Goal: Information Seeking & Learning: Find specific fact

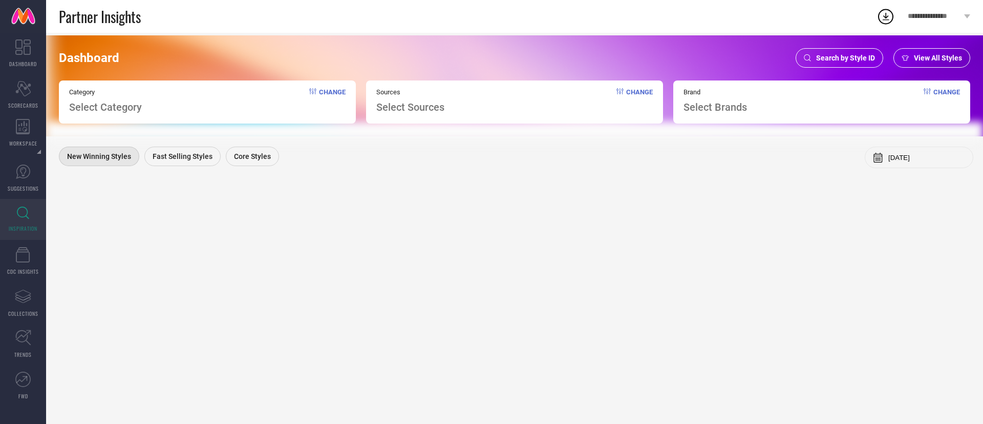
click at [19, 222] on link "INSPIRATION" at bounding box center [23, 219] width 46 height 41
click at [820, 63] on div "Search by Style ID" at bounding box center [840, 57] width 88 height 19
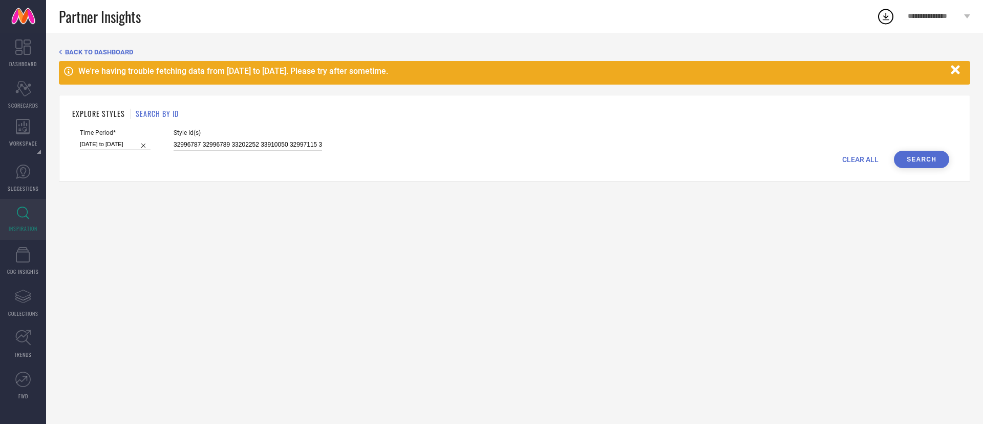
click at [200, 143] on input "32996787 32996789 33202252 33910050 32997115 34206838 34180591 31742312 3299678…" at bounding box center [248, 145] width 149 height 12
paste input "31162118 30902272 31014875 31038819 30934049 31162143 31011309 30666057 3101489…"
type input "31162118 30902272 31014875 31038819 30934049 31162143 31011309 30666057 3101489…"
select select "4"
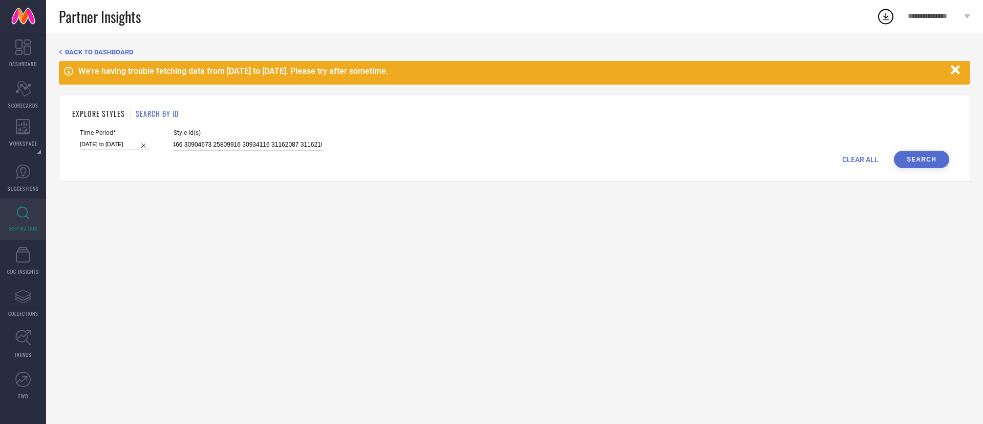
select select "2025"
select select "5"
select select "2025"
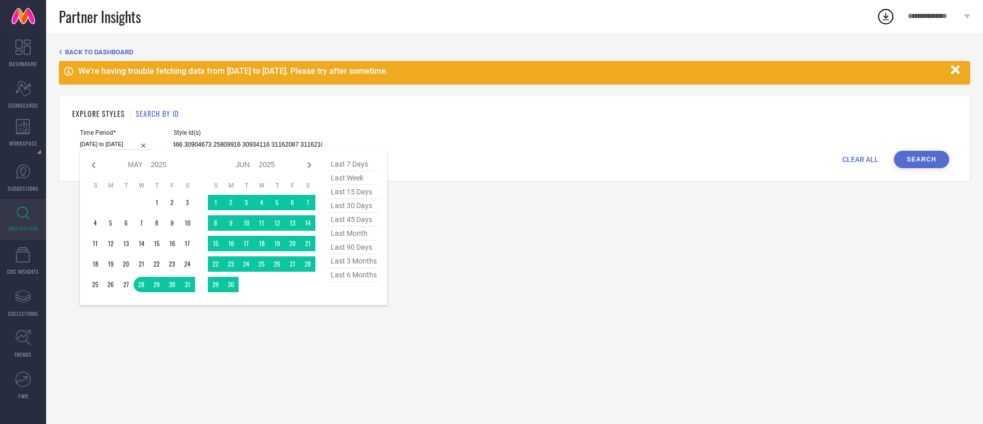
click at [128, 143] on input "[DATE] to [DATE]" at bounding box center [115, 144] width 71 height 11
type input "31162118 30902272 31014875 31038819 30934049 31162143 31011309 30666057 3101489…"
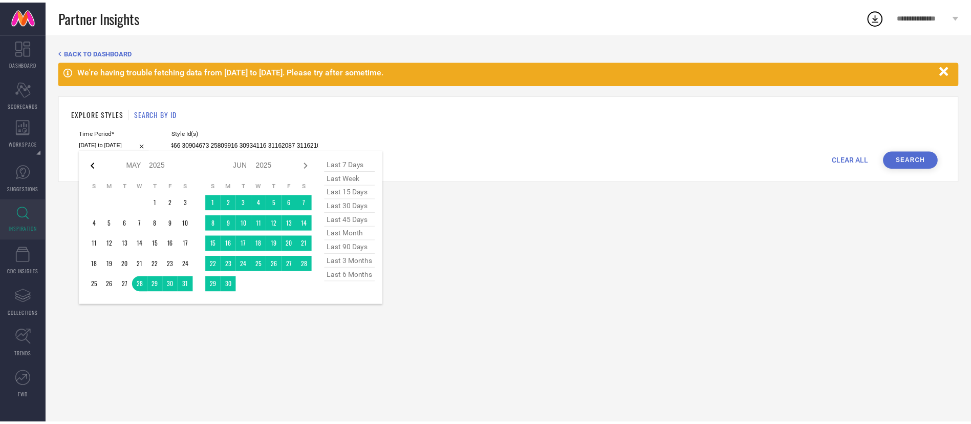
scroll to position [0, 0]
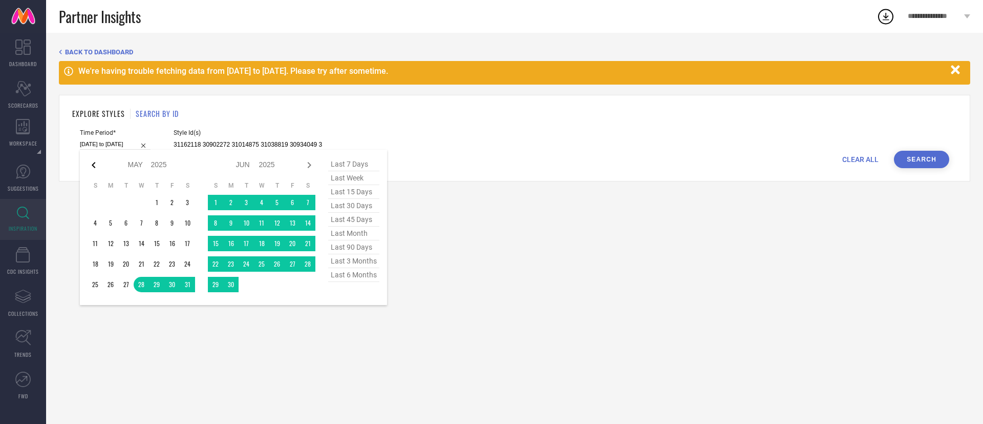
click at [96, 169] on icon at bounding box center [94, 165] width 12 height 12
select select "3"
select select "2025"
select select "4"
select select "2025"
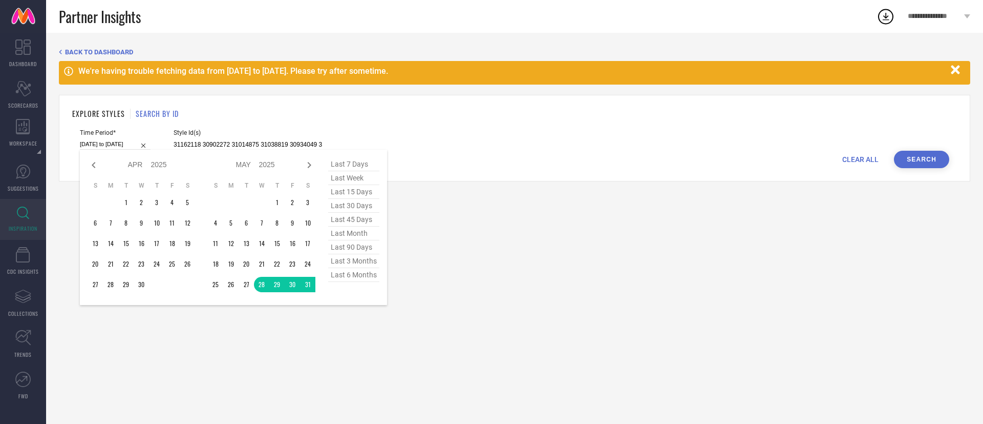
click at [96, 169] on icon at bounding box center [94, 165] width 12 height 12
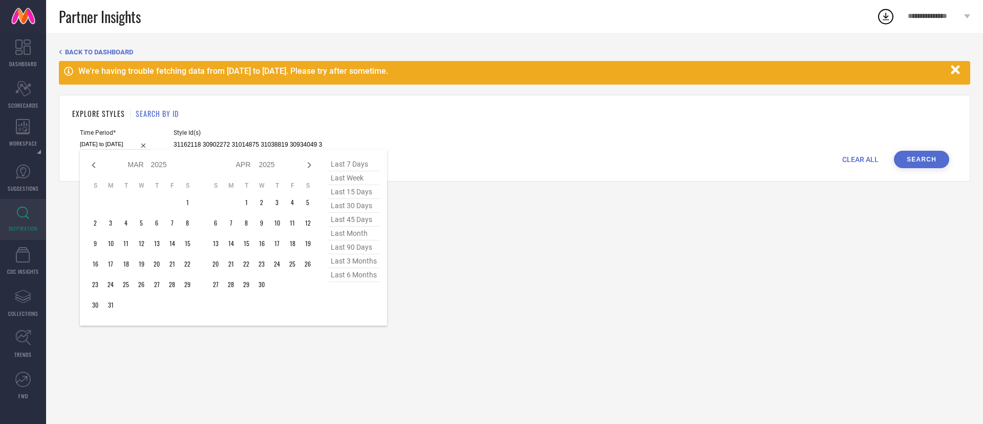
click at [96, 169] on icon at bounding box center [94, 165] width 12 height 12
select select "2025"
select select "1"
select select "2025"
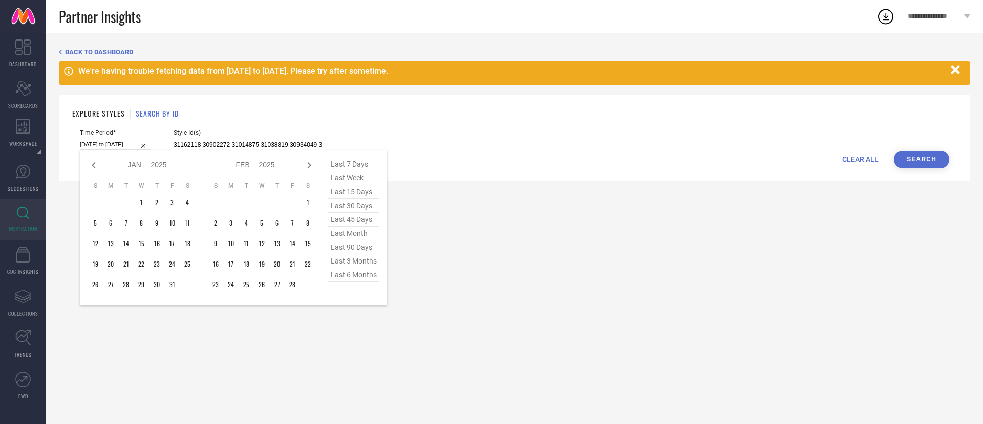
click at [96, 169] on icon at bounding box center [94, 165] width 12 height 12
select select "10"
select select "2024"
select select "11"
select select "2024"
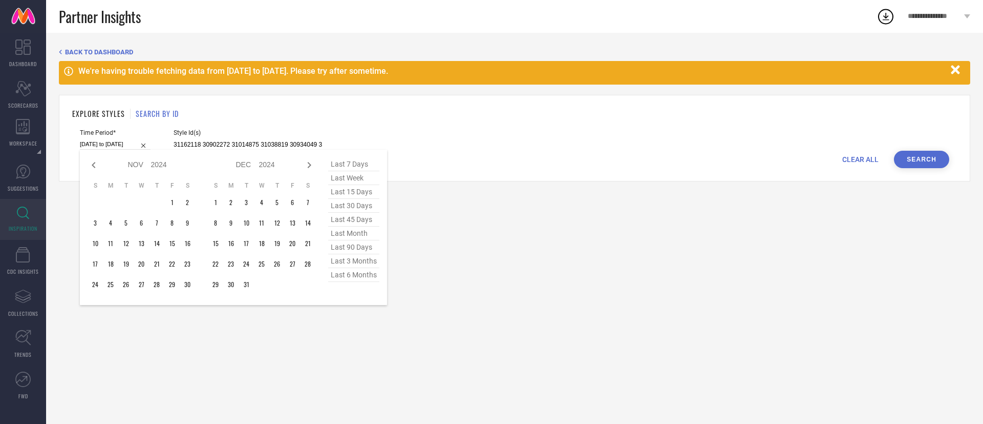
click at [96, 169] on icon at bounding box center [94, 165] width 12 height 12
select select "9"
select select "2024"
select select "10"
select select "2024"
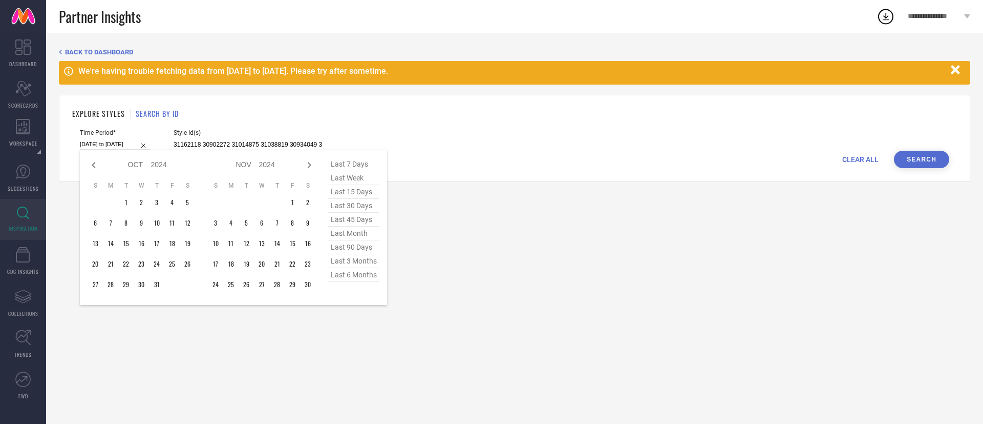
click at [96, 169] on icon at bounding box center [94, 165] width 12 height 12
select select "7"
select select "2024"
select select "8"
select select "2024"
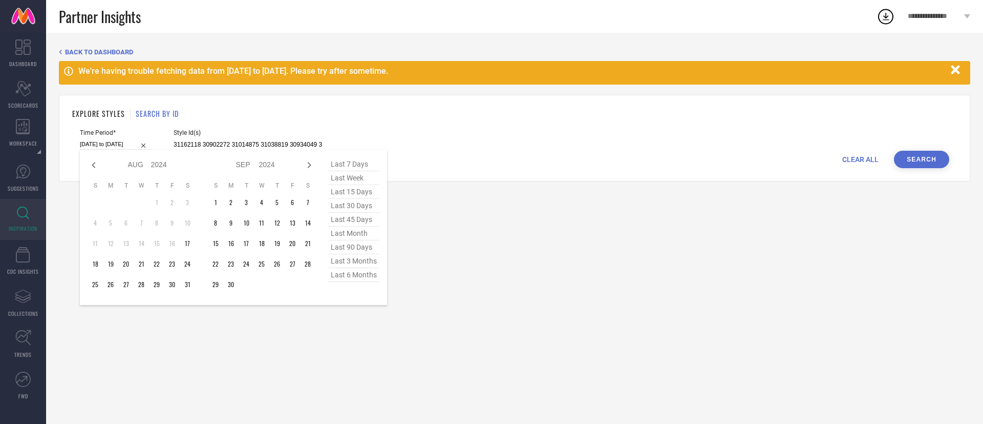
click at [96, 169] on icon at bounding box center [94, 165] width 12 height 12
select select "6"
select select "2024"
select select "7"
select select "2024"
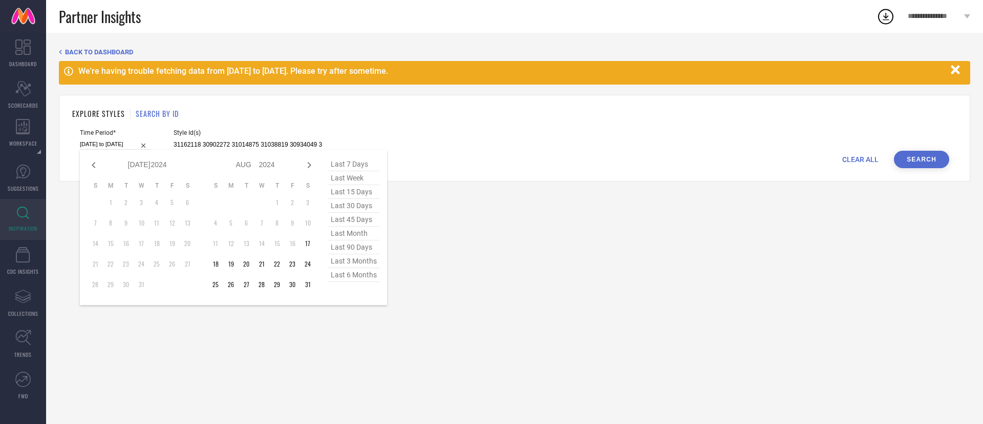
click at [96, 169] on icon at bounding box center [94, 165] width 12 height 12
select select "4"
select select "2024"
select select "5"
select select "2024"
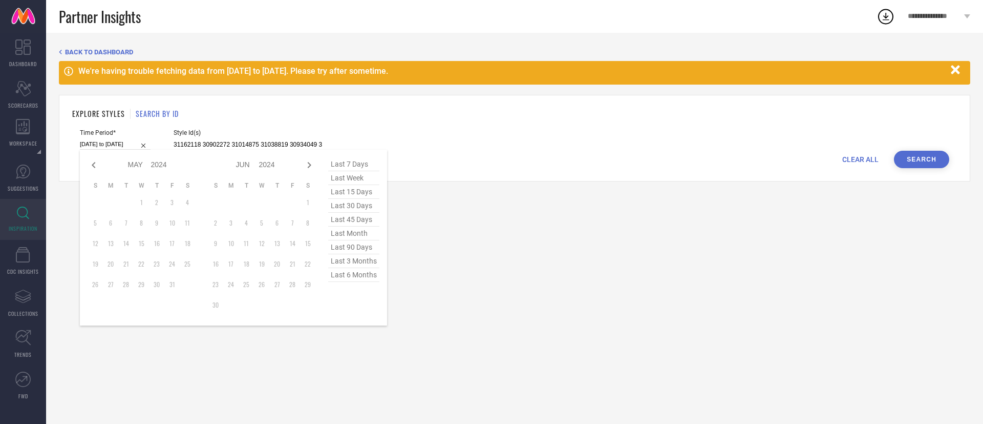
click at [96, 169] on icon at bounding box center [94, 165] width 12 height 12
select select "1"
select select "2024"
select select "2"
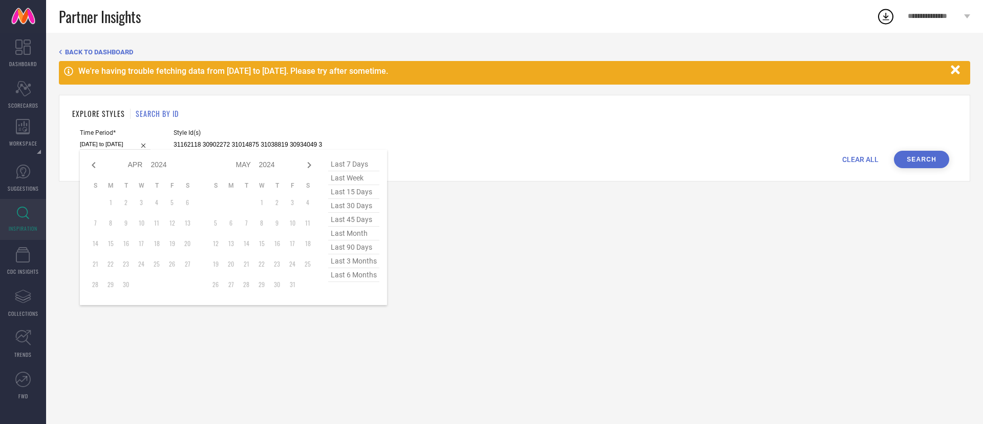
select select "2024"
click at [96, 169] on icon at bounding box center [94, 165] width 12 height 12
select select "2024"
select select "1"
select select "2024"
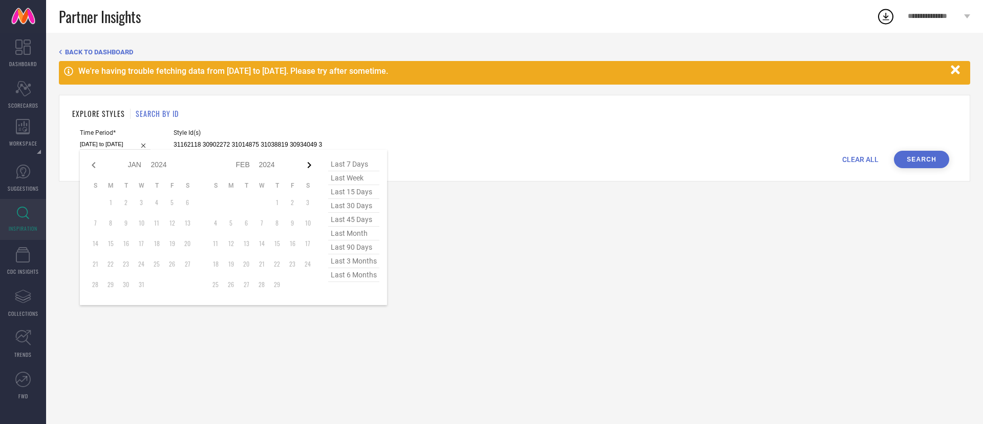
click at [310, 164] on icon at bounding box center [309, 165] width 12 height 12
select select "2"
select select "2024"
select select "3"
select select "2024"
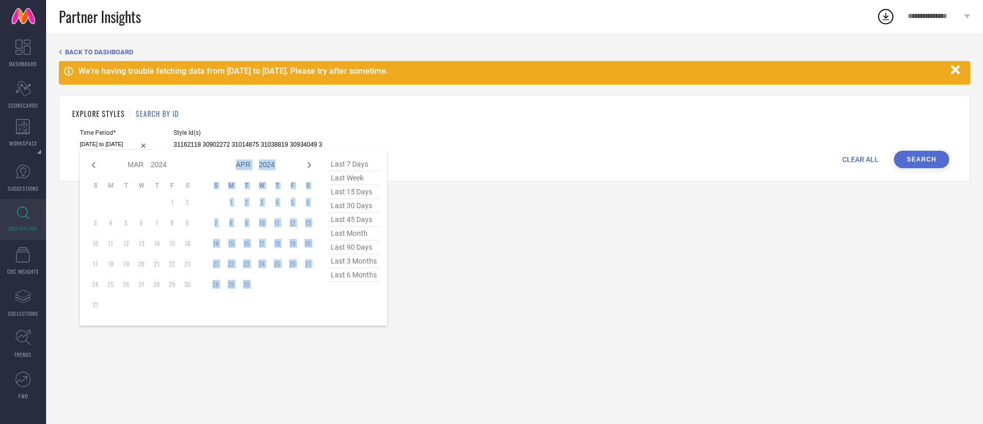
click at [310, 164] on icon at bounding box center [309, 165] width 12 height 12
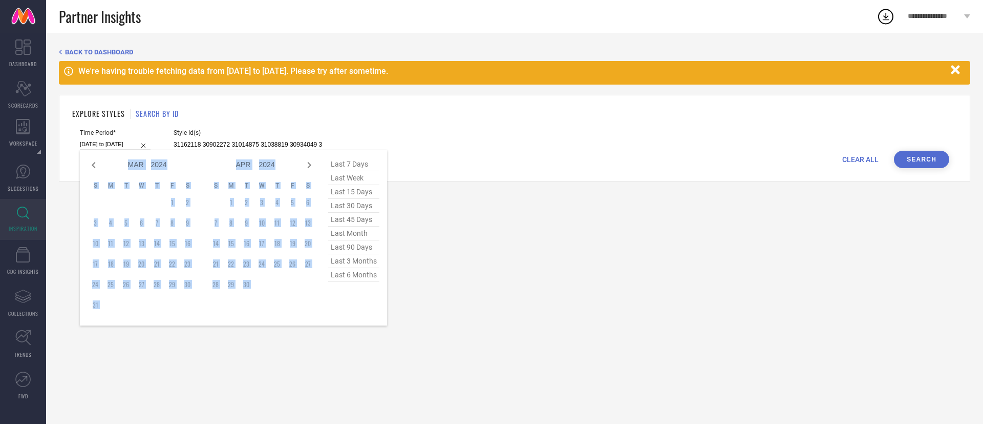
select select "4"
select select "2024"
select select "5"
select select "2024"
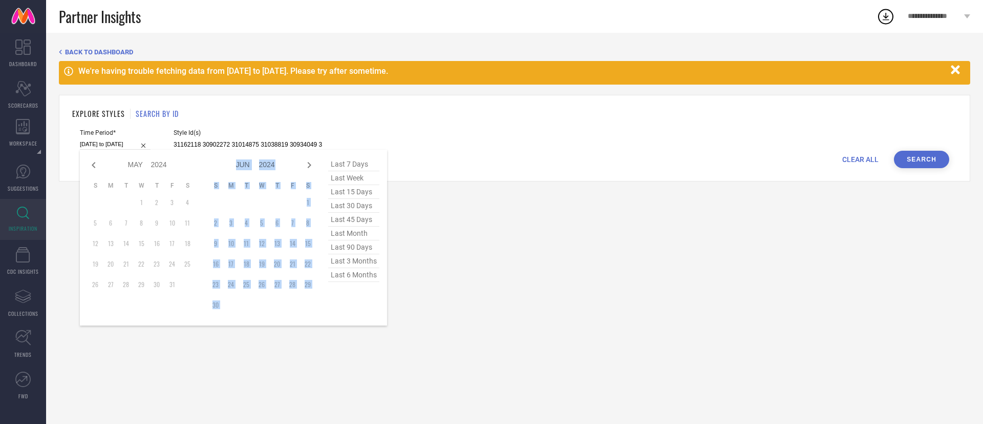
click at [310, 164] on icon at bounding box center [309, 165] width 12 height 12
select select "5"
select select "2024"
select select "6"
select select "2024"
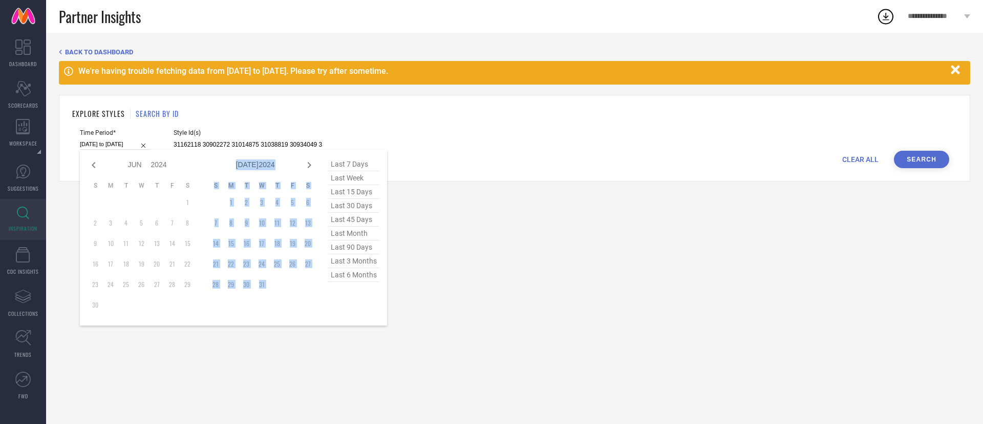
click at [310, 164] on icon at bounding box center [309, 165] width 12 height 12
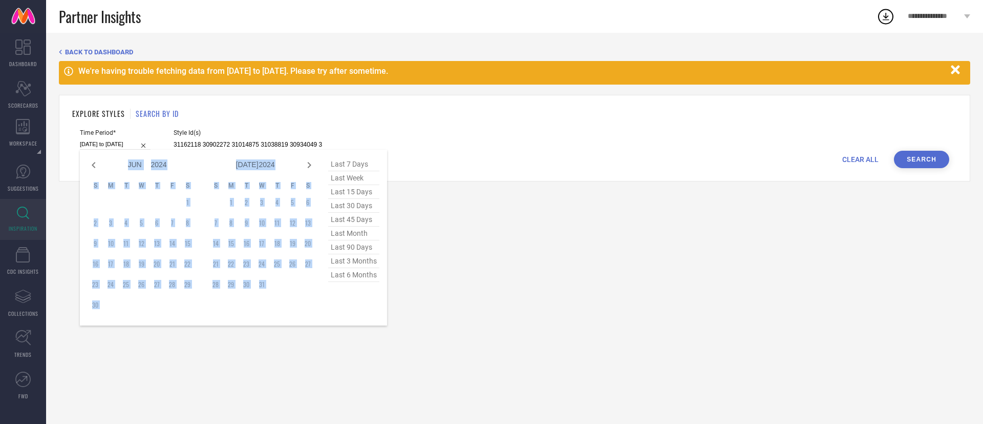
select select "7"
select select "2024"
select select "8"
select select "2024"
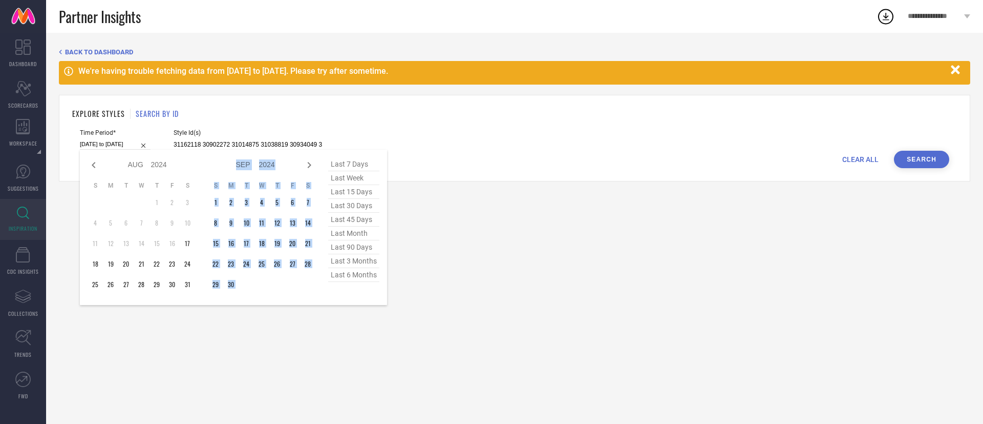
click at [310, 164] on icon at bounding box center [309, 165] width 12 height 12
select select "8"
select select "2024"
select select "9"
select select "2024"
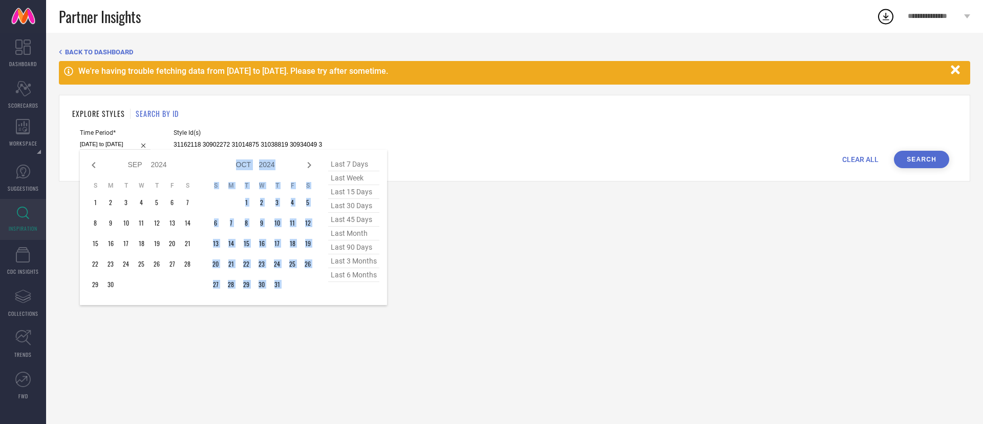
click at [310, 164] on icon at bounding box center [309, 165] width 12 height 12
select select "9"
select select "2024"
select select "10"
select select "2024"
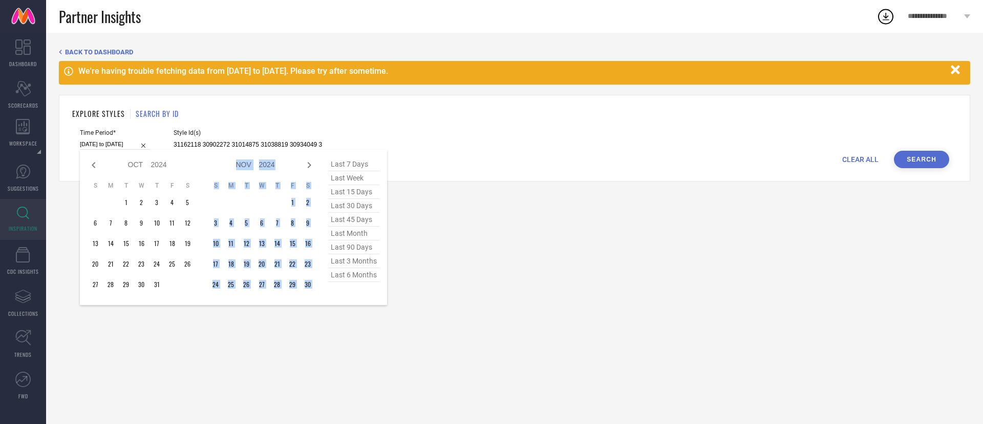
click at [310, 164] on icon at bounding box center [309, 165] width 12 height 12
select select "10"
select select "2024"
select select "11"
select select "2024"
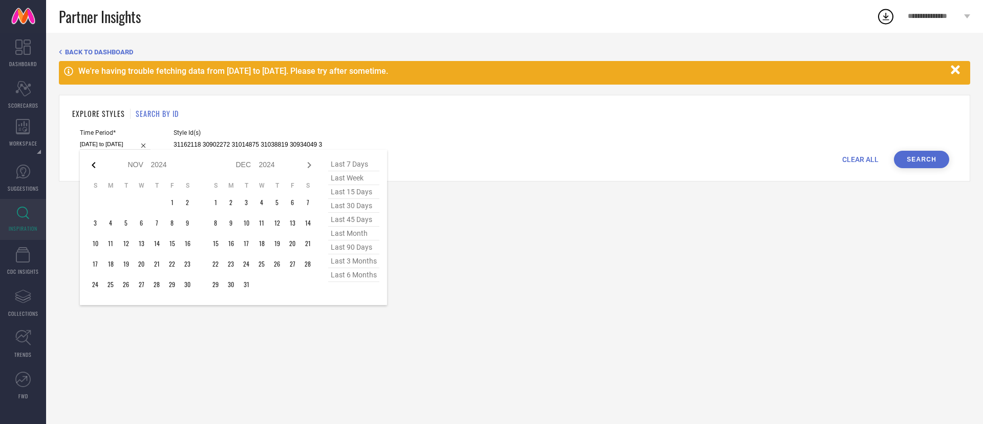
click at [92, 166] on icon at bounding box center [94, 165] width 12 height 12
select select "9"
select select "2024"
select select "10"
select select "2024"
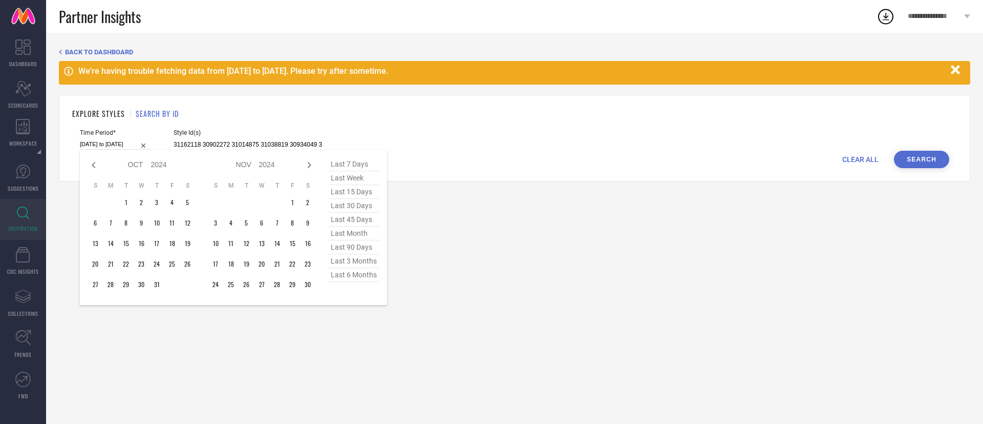
click at [92, 166] on icon at bounding box center [94, 165] width 12 height 12
select select "8"
select select "2024"
select select "9"
select select "2024"
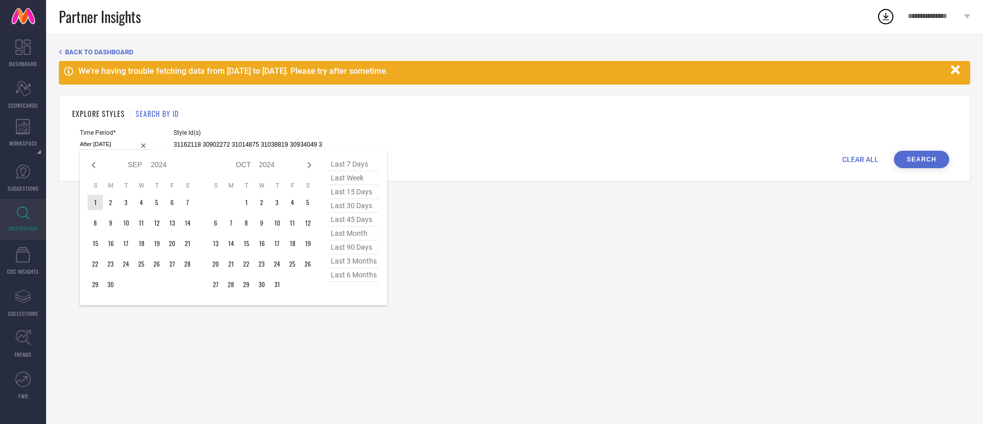
click at [94, 204] on td "1" at bounding box center [95, 202] width 15 height 15
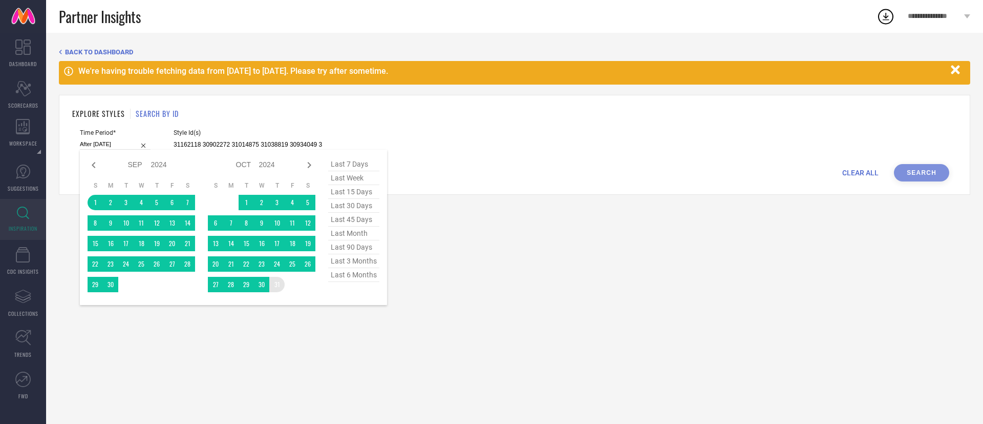
type input "[DATE] to [DATE]"
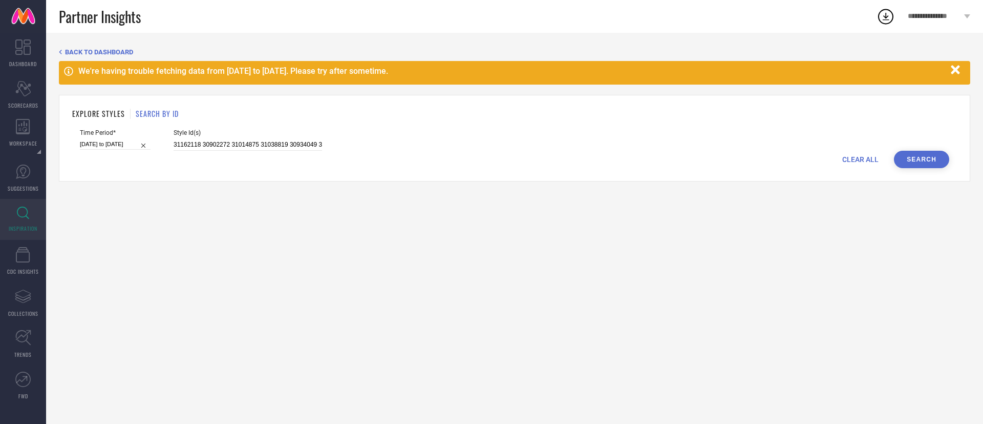
click at [921, 157] on button "Search" at bounding box center [921, 159] width 55 height 17
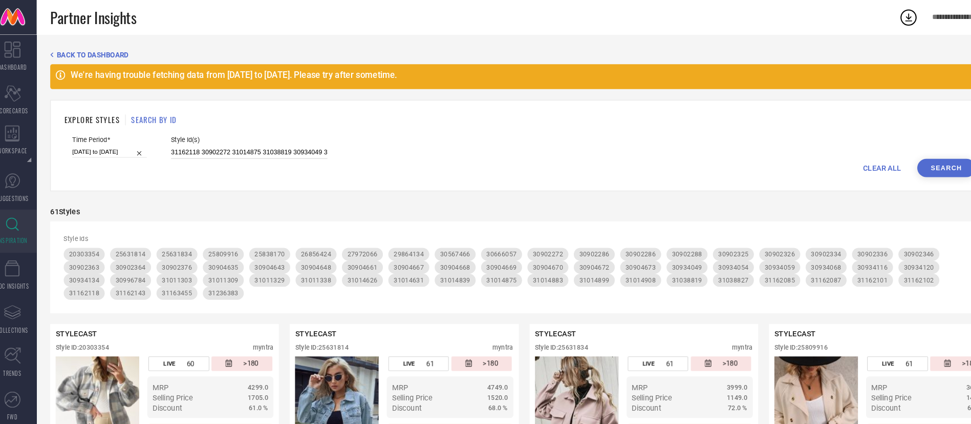
click at [290, 144] on input "31162118 30902272 31014875 31038819 30934049 31162143 31011309 30666057 3101489…" at bounding box center [248, 145] width 149 height 12
paste input "29904489 17045988 30559077 29391524 29524964 29524966 17775244 29988485 2899043…"
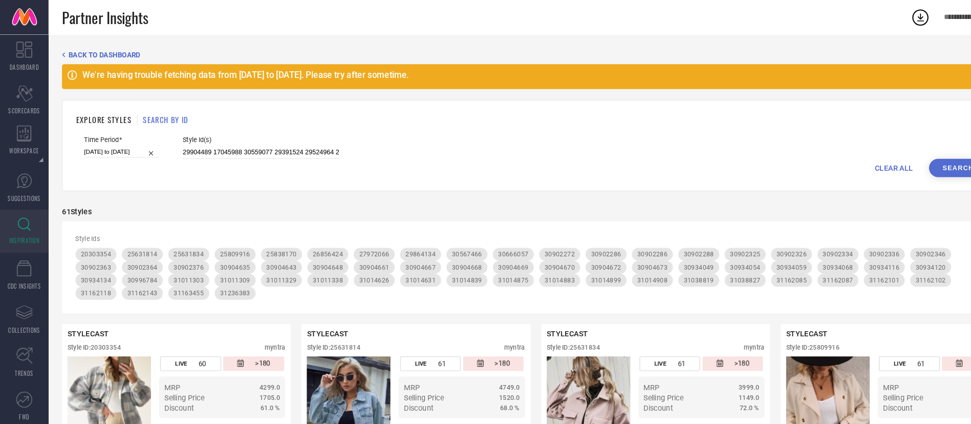
click at [899, 160] on button "Search" at bounding box center [909, 159] width 55 height 17
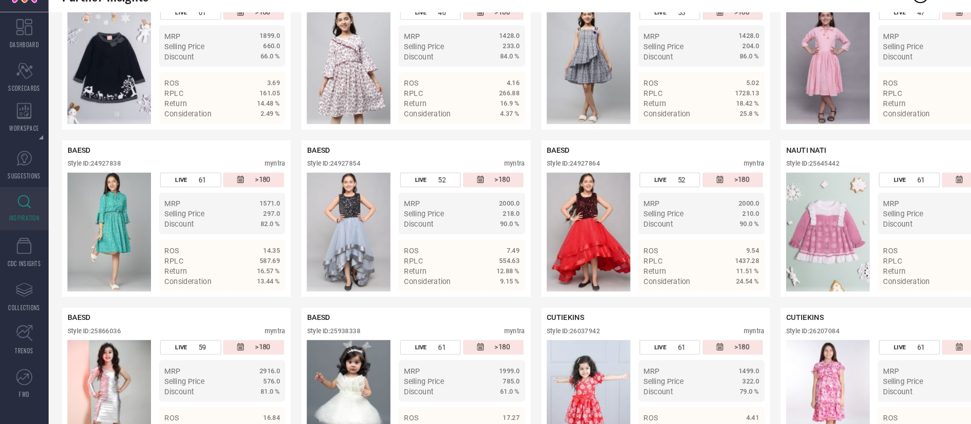
scroll to position [801, 0]
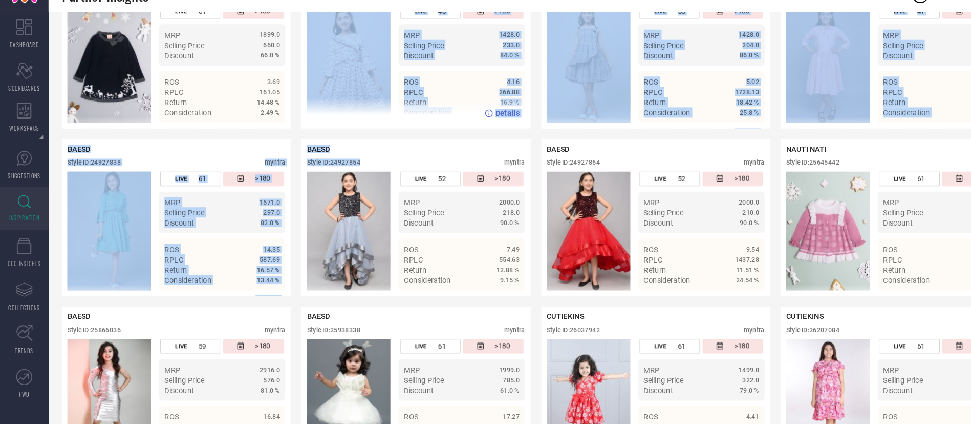
drag, startPoint x: 347, startPoint y: 182, endPoint x: 335, endPoint y: 95, distance: 88.3
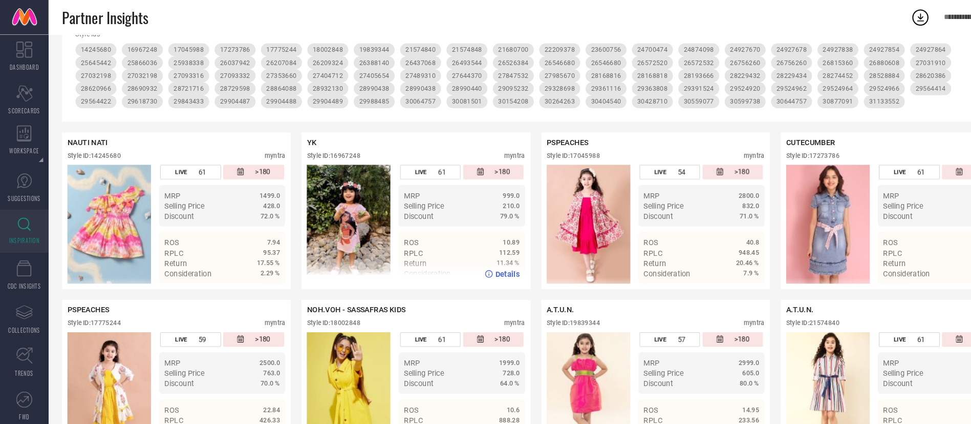
scroll to position [0, 0]
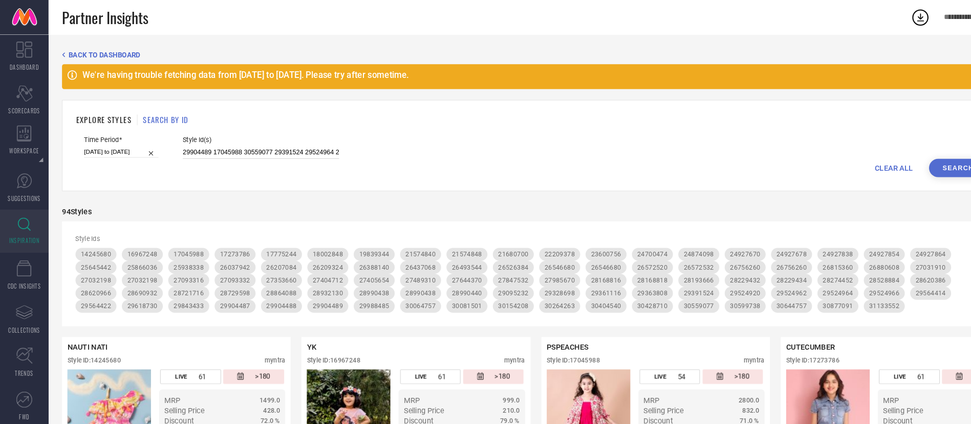
click at [265, 140] on input "29904489 17045988 30559077 29391524 29524964 29524966 17775244 29988485 2899043…" at bounding box center [248, 145] width 149 height 12
paste input "17045988 17775244 29988485 21574848 29618730 21574840 26880608 30599738 2703219…"
type input "17045988 17775244 29988485 21574848 29618730 21574840 26880608 30599738 2703219…"
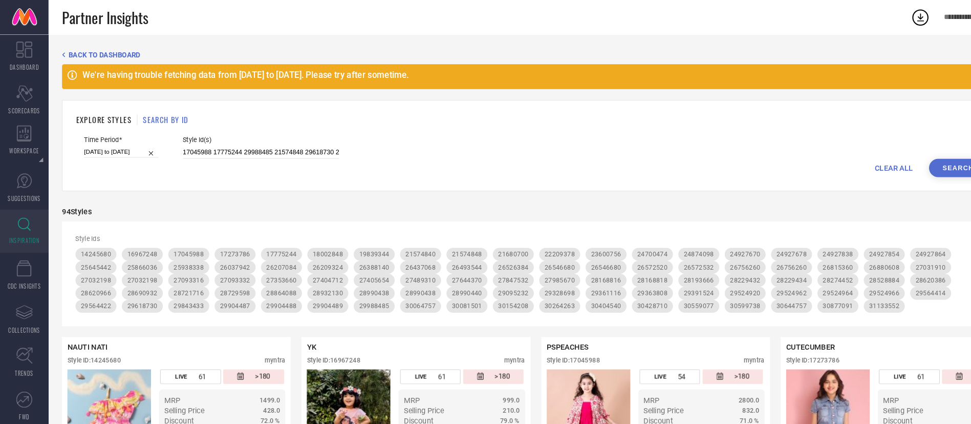
click at [906, 159] on button "Search" at bounding box center [909, 159] width 55 height 17
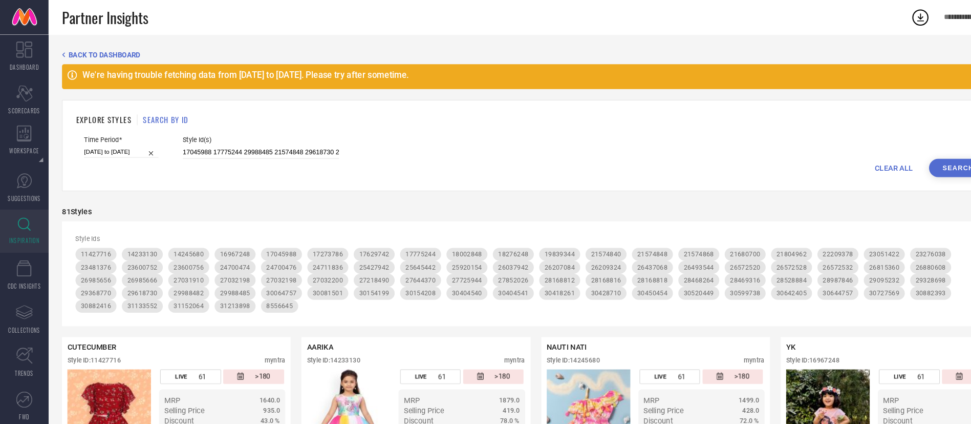
select select "8"
select select "2024"
select select "9"
select select "2024"
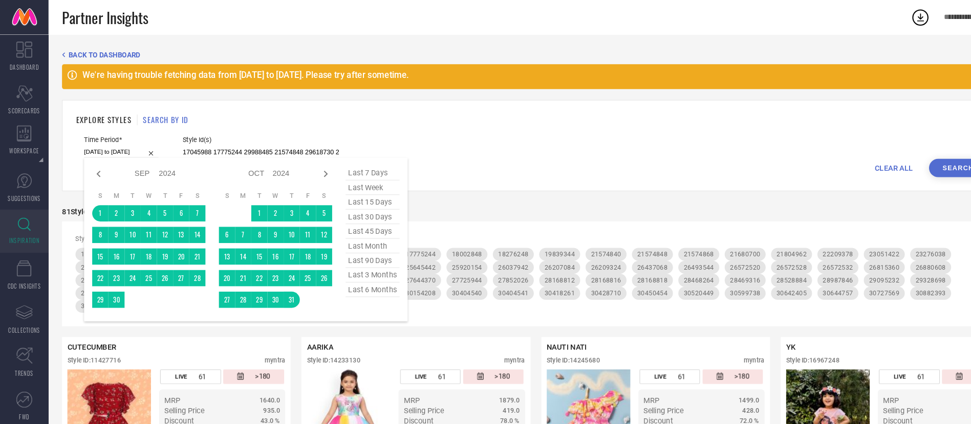
click at [124, 140] on input "[DATE] to [DATE]" at bounding box center [115, 144] width 71 height 11
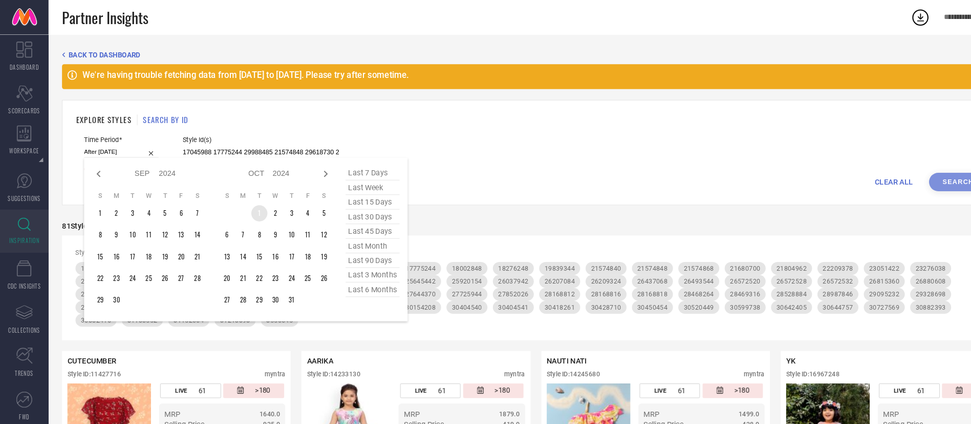
click at [242, 200] on td "1" at bounding box center [246, 202] width 15 height 15
type input "[DATE] to [DATE]"
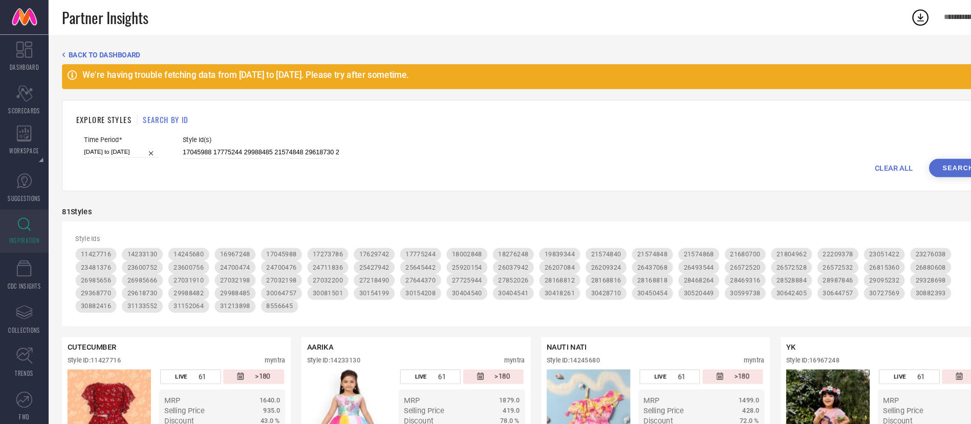
drag, startPoint x: 243, startPoint y: 200, endPoint x: 256, endPoint y: 222, distance: 25.7
select select "9"
select select "2024"
select select "10"
select select "2024"
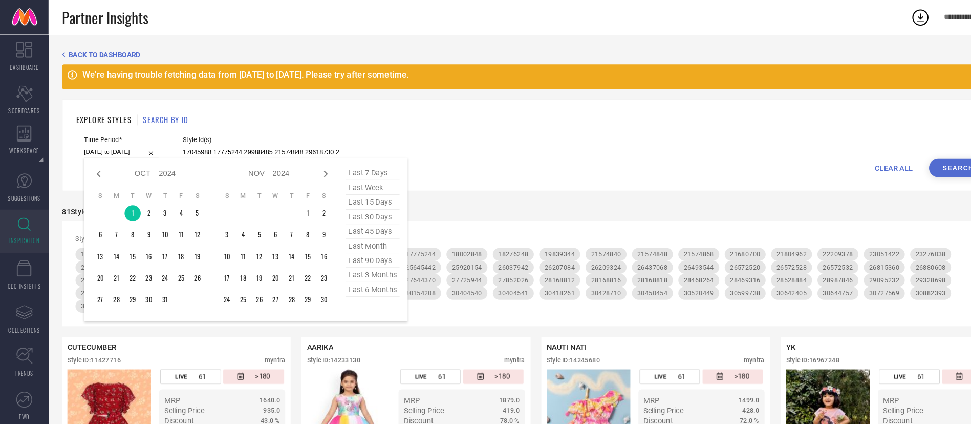
click at [119, 143] on input "[DATE] to [DATE]" at bounding box center [115, 144] width 71 height 11
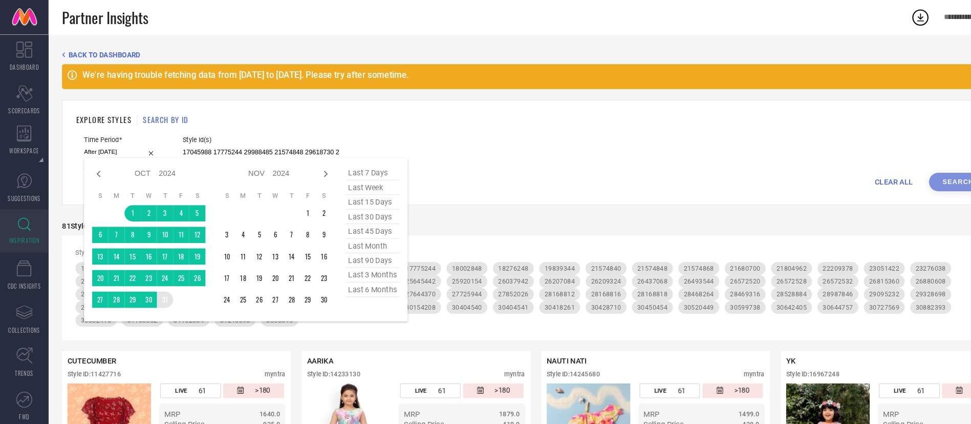
drag, startPoint x: 128, startPoint y: 204, endPoint x: 153, endPoint y: 281, distance: 81.0
click at [153, 281] on tbody "1 2 3 4 5 6 7 8 9 10 11 12 13 14 15 16 17 18 19 20 21 22 23 24 25 26 27 28 29 3…" at bounding box center [142, 243] width 108 height 97
type input "[DATE] to [DATE]"
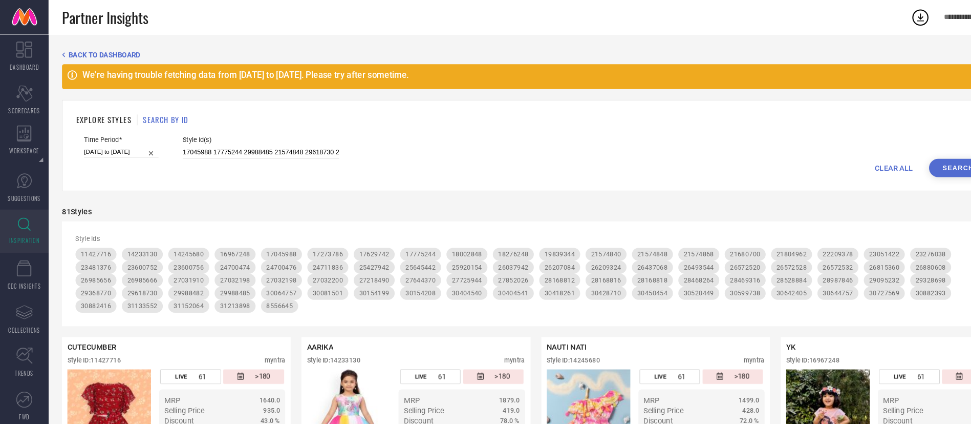
click at [907, 158] on button "Search" at bounding box center [909, 159] width 55 height 17
